Goal: Check status

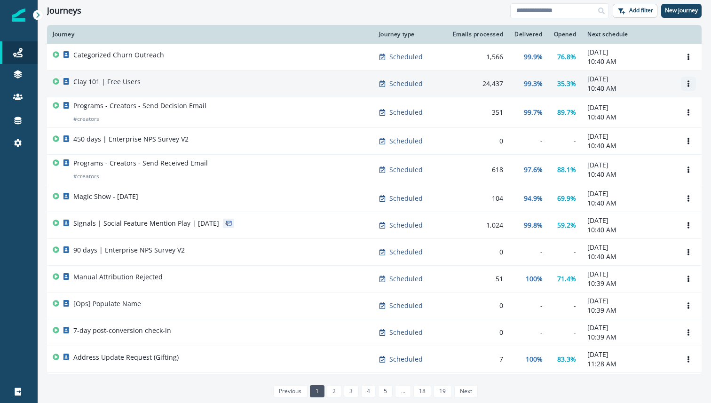
click at [690, 81] on icon "Options" at bounding box center [688, 83] width 7 height 7
click at [119, 78] on p "Clay 101 | Free Users" at bounding box center [106, 81] width 67 height 9
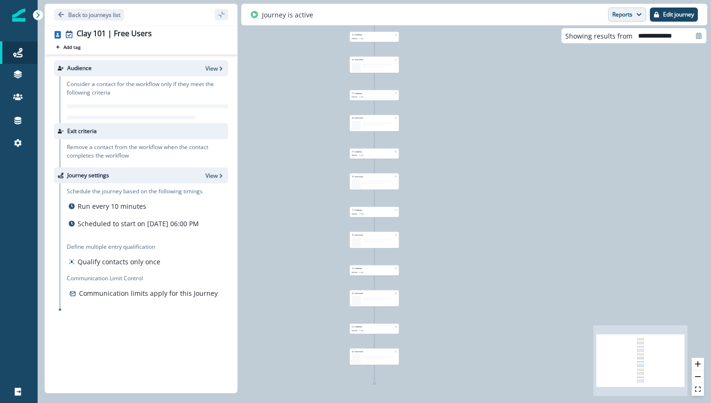
click at [620, 18] on button "Reports" at bounding box center [627, 15] width 38 height 14
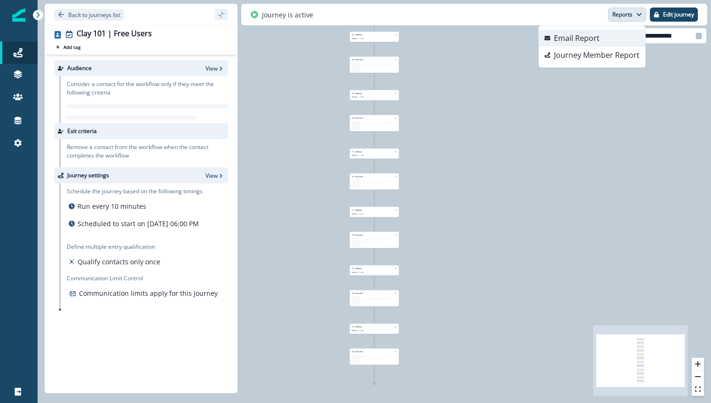
click at [589, 39] on p "Email Report" at bounding box center [577, 37] width 46 height 11
